Goal: Navigation & Orientation: Find specific page/section

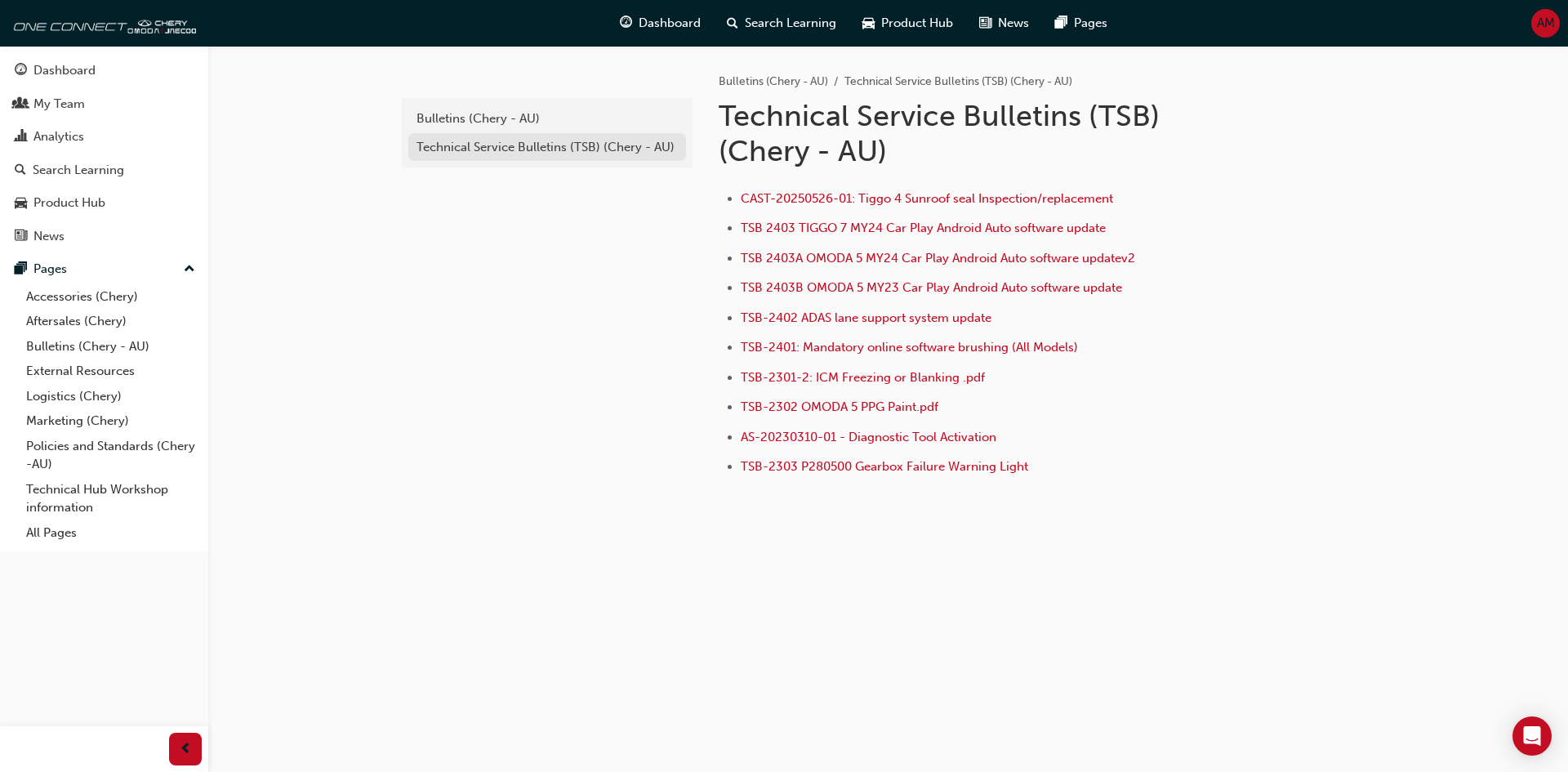
click at [511, 143] on div "Technical Service Bulletins (TSB) (Chery - AU)" at bounding box center [547, 147] width 261 height 19
click at [535, 145] on div "Technical Service Bulletins (TSB) (Chery - AU)" at bounding box center [547, 147] width 261 height 19
click at [495, 121] on div "Bulletins (Chery - AU)" at bounding box center [547, 118] width 261 height 19
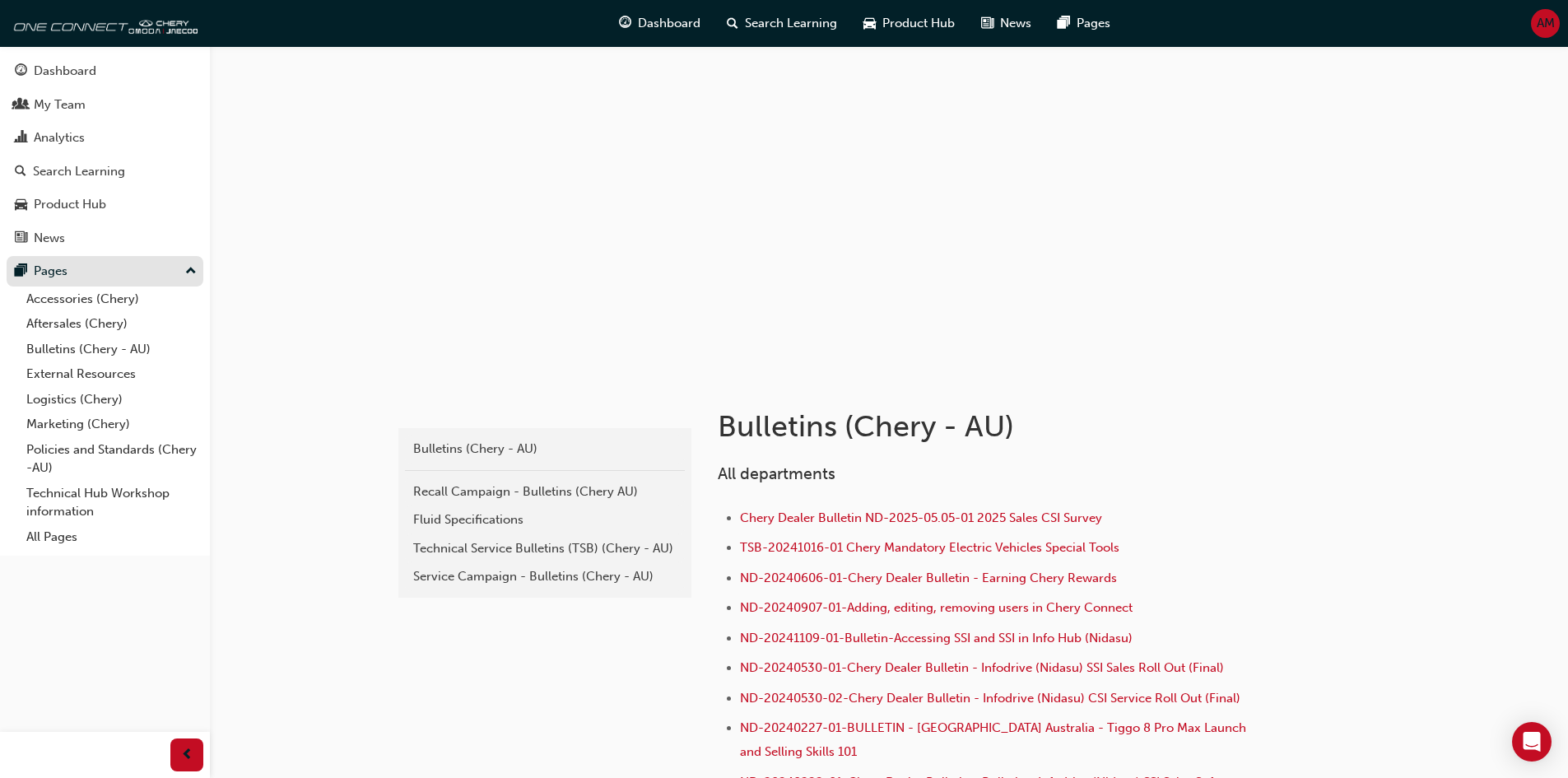
click at [83, 266] on div "Pages" at bounding box center [105, 271] width 180 height 21
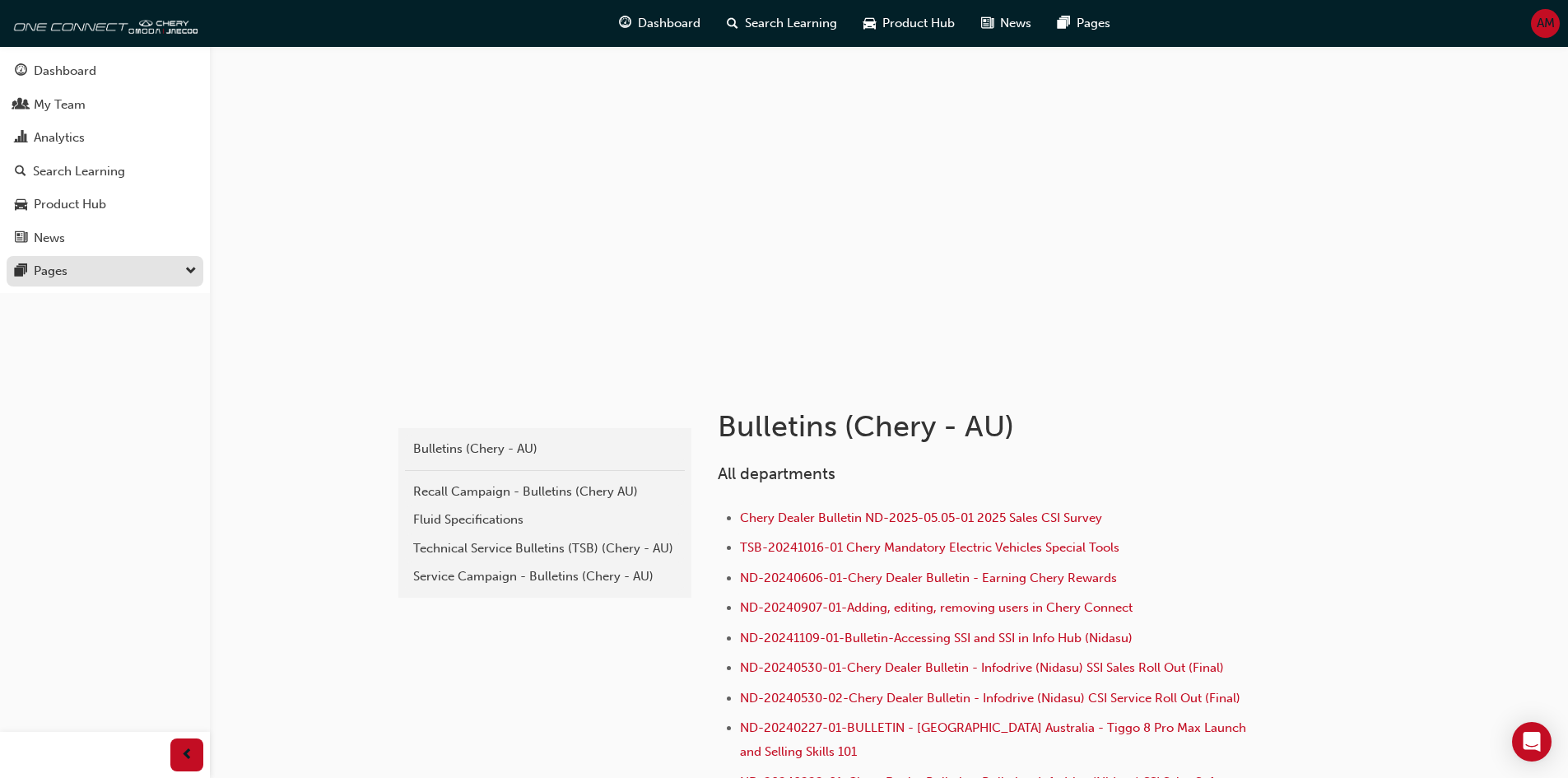
click at [52, 267] on div "Pages" at bounding box center [51, 271] width 34 height 19
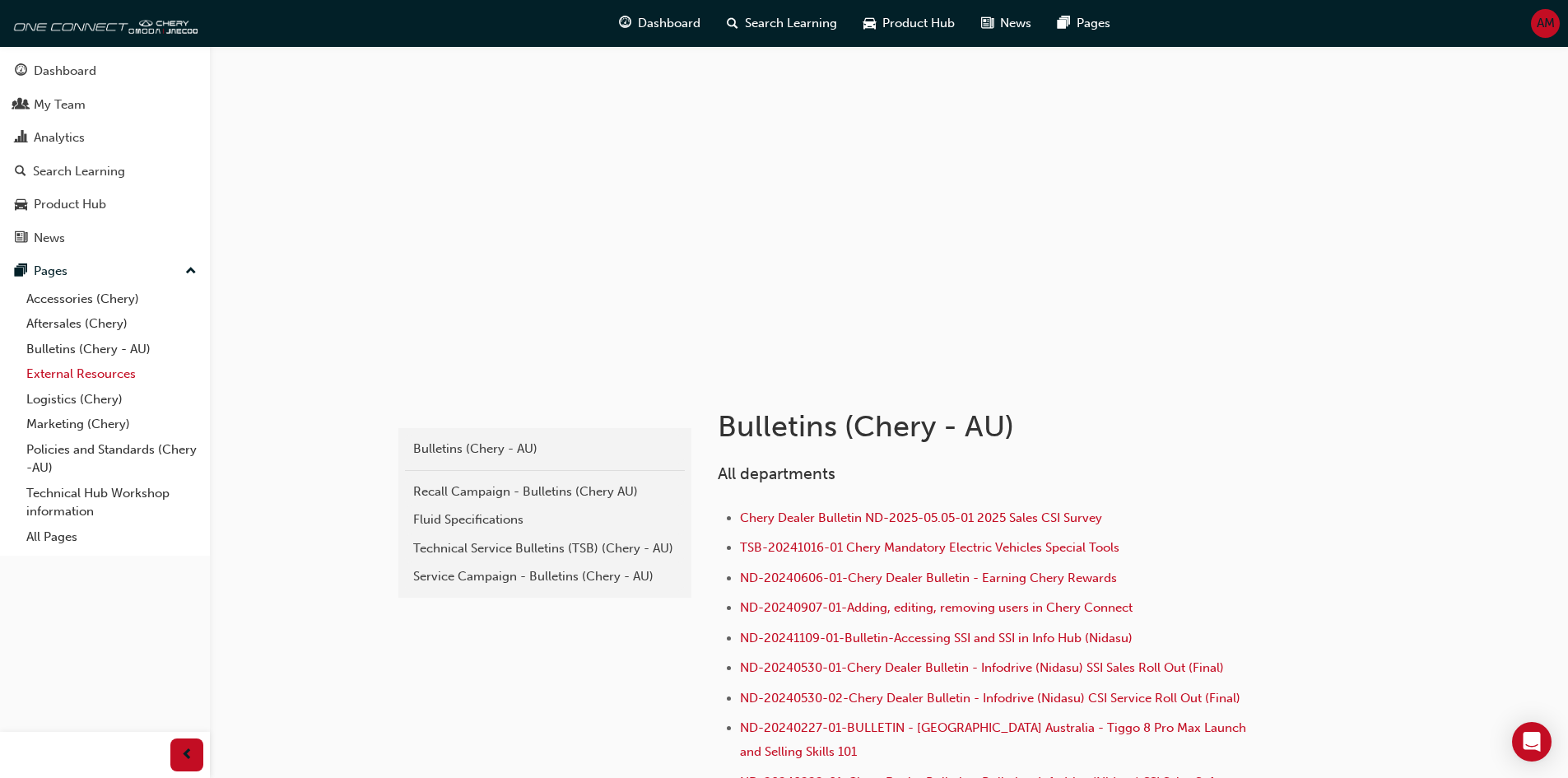
click at [100, 378] on link "External Resources" at bounding box center [111, 374] width 184 height 25
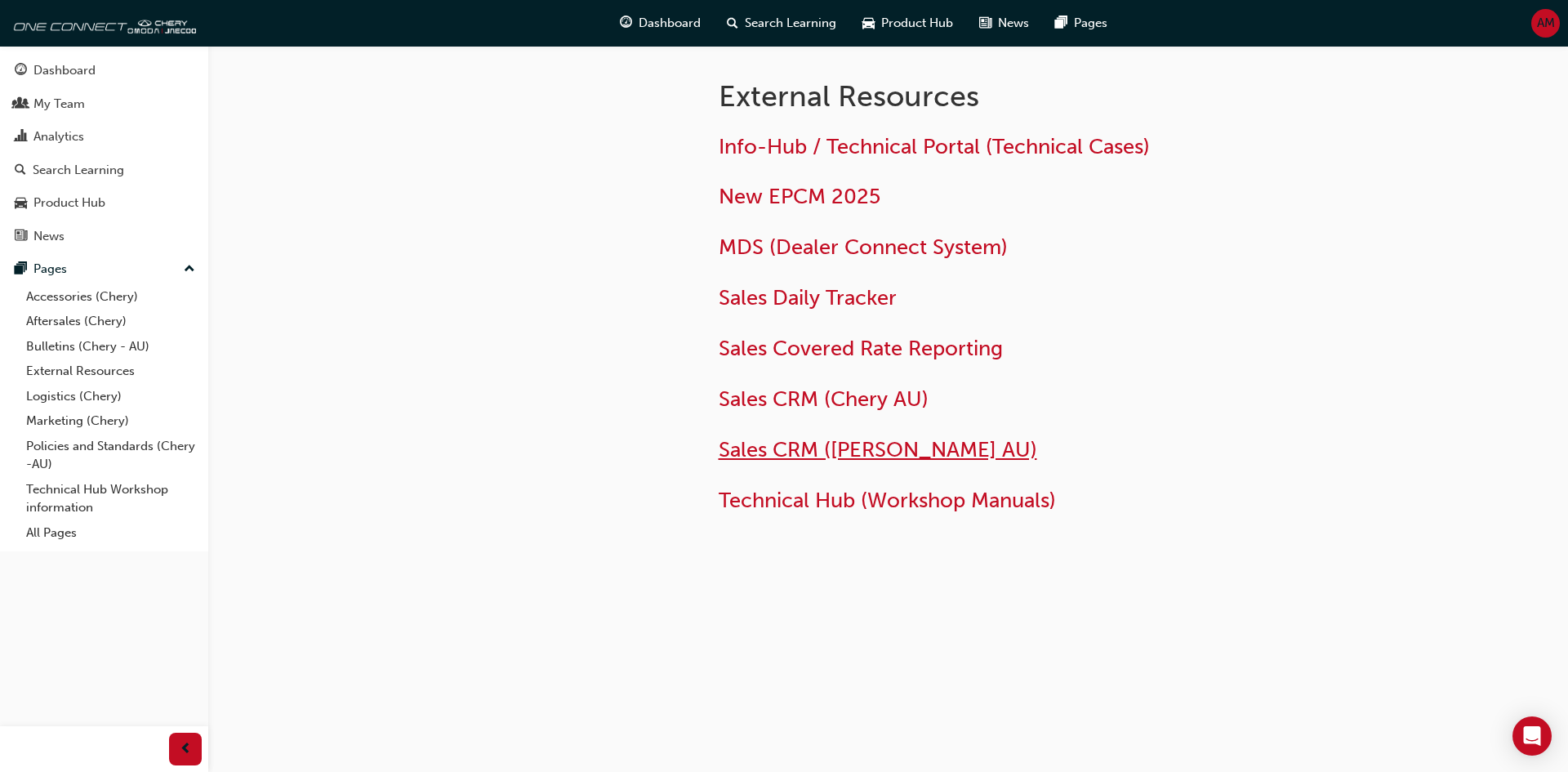
click at [878, 453] on span "Sales CRM ([PERSON_NAME] AU)" at bounding box center [878, 449] width 318 height 25
